Goal: Check status: Check status

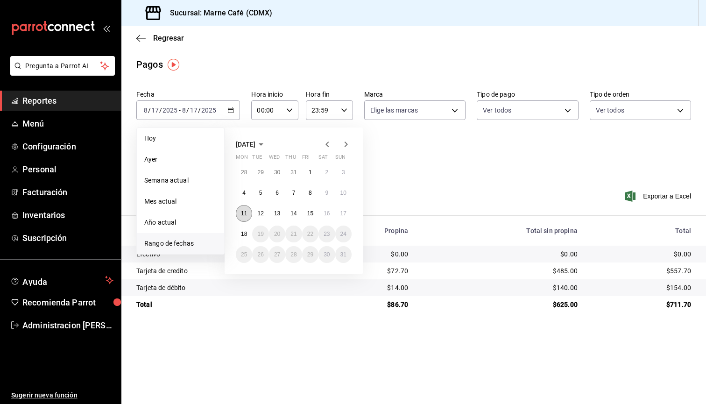
click at [245, 215] on abbr "11" at bounding box center [244, 213] width 6 height 7
click at [346, 213] on button "17" at bounding box center [343, 213] width 16 height 17
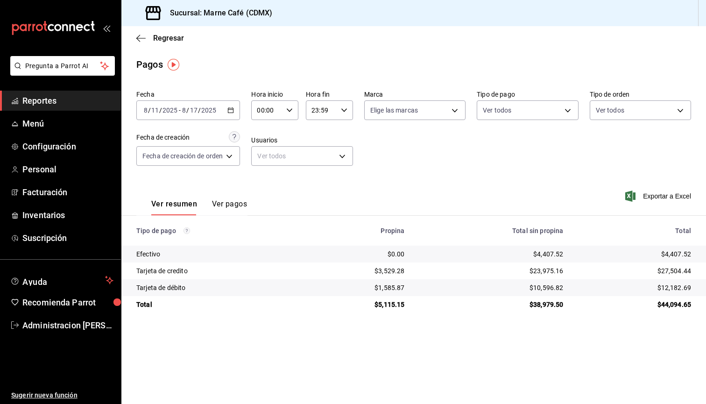
click at [185, 109] on input "8" at bounding box center [184, 109] width 5 height 7
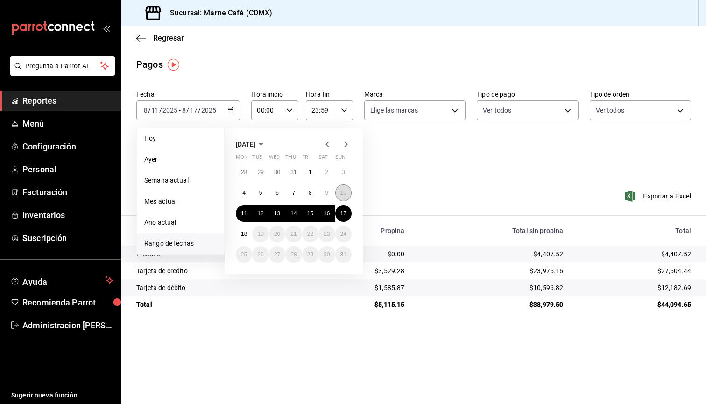
click at [343, 194] on abbr "10" at bounding box center [343, 192] width 6 height 7
click at [328, 212] on abbr "16" at bounding box center [326, 213] width 6 height 7
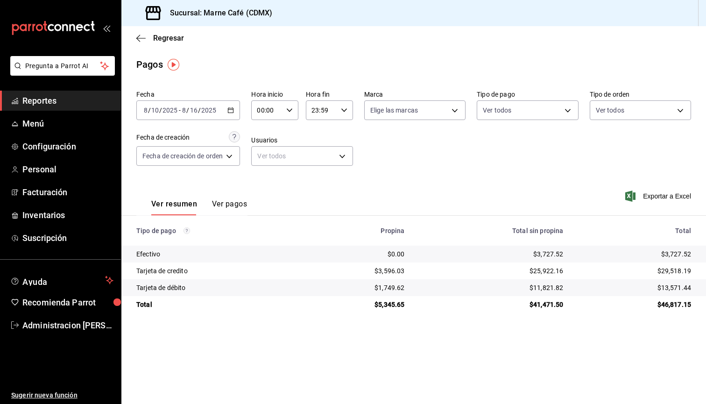
click at [205, 109] on input "2025" at bounding box center [209, 109] width 16 height 7
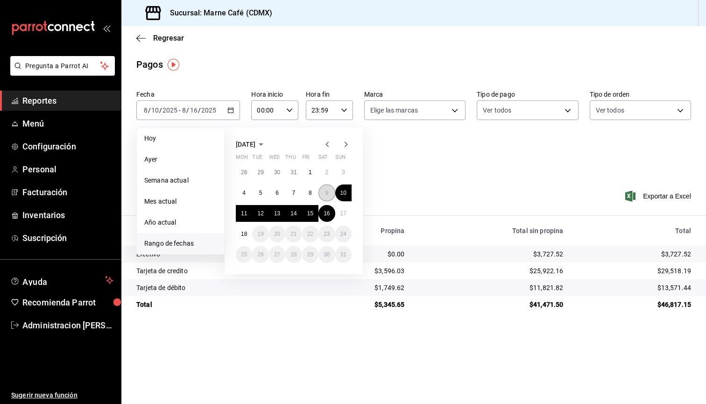
click at [325, 192] on abbr "9" at bounding box center [326, 192] width 3 height 7
click at [310, 213] on abbr "15" at bounding box center [310, 213] width 6 height 7
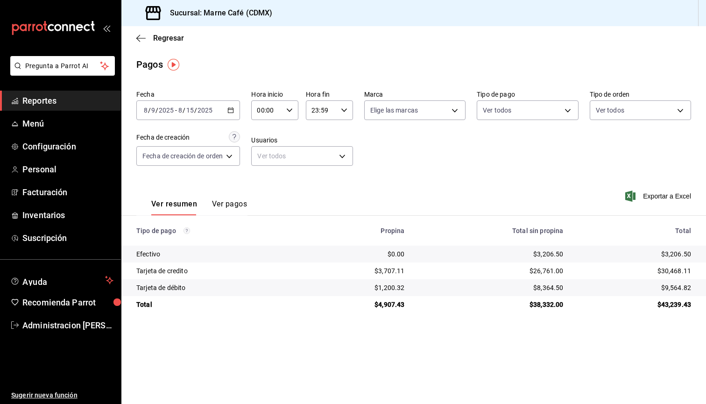
click at [212, 112] on input "2025" at bounding box center [205, 109] width 16 height 7
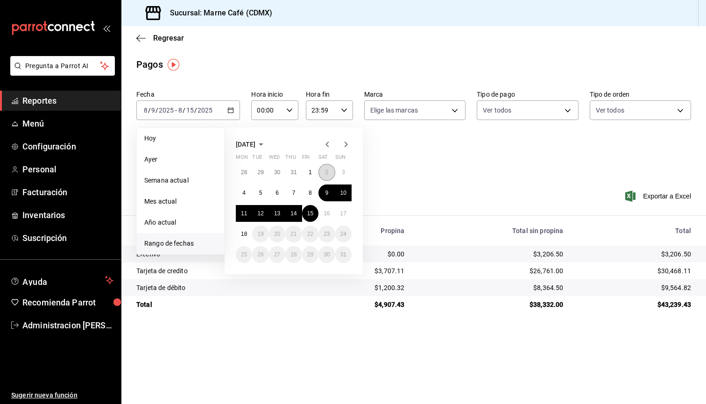
click at [326, 171] on abbr "2" at bounding box center [326, 172] width 3 height 7
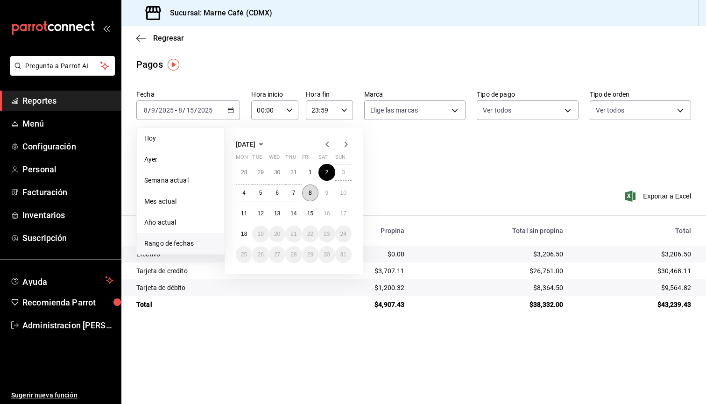
click at [310, 192] on abbr "8" at bounding box center [309, 192] width 3 height 7
